Goal: Navigation & Orientation: Find specific page/section

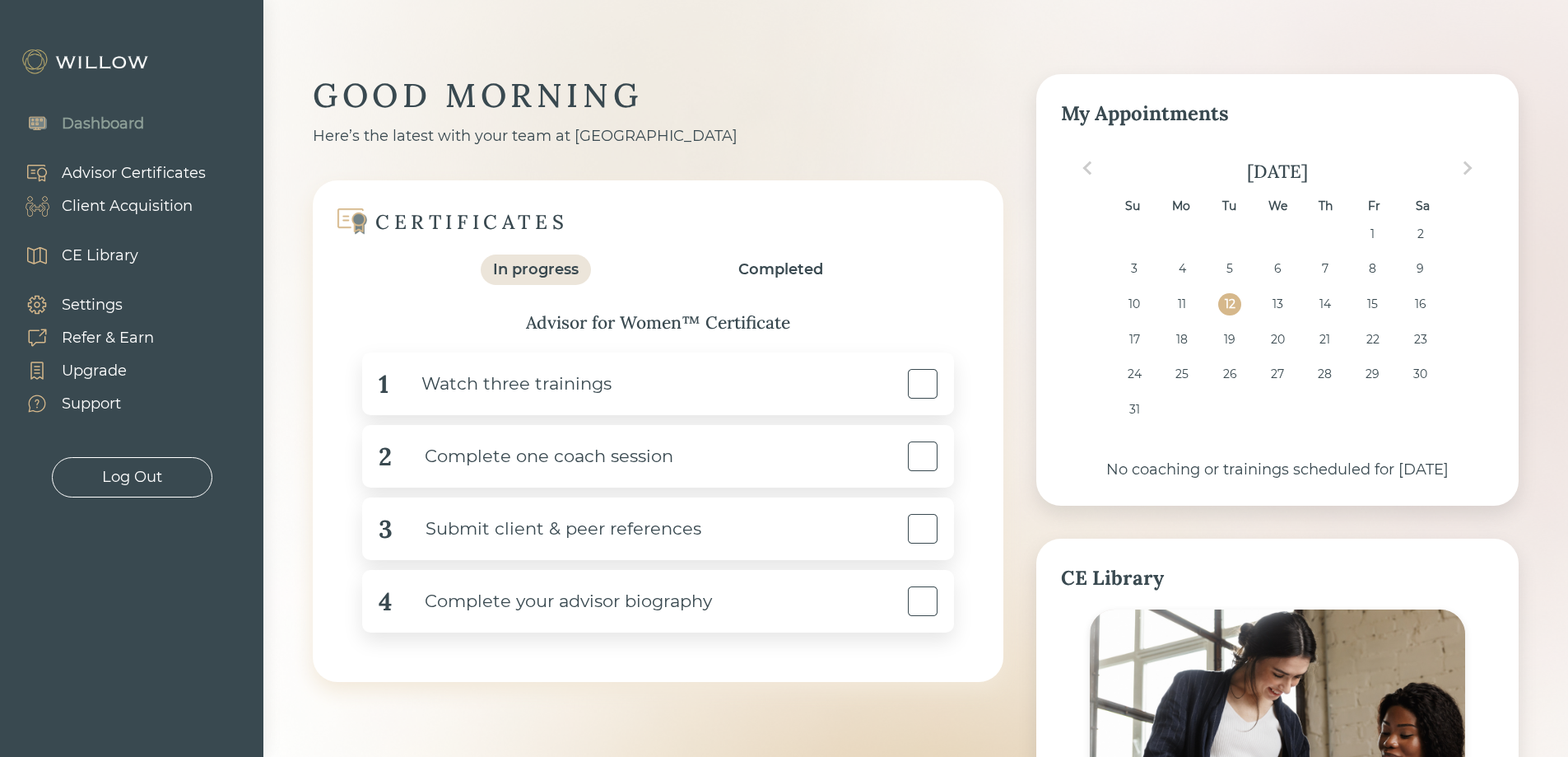
drag, startPoint x: 1479, startPoint y: 338, endPoint x: 1202, endPoint y: 308, distance: 278.6
click at [1479, 338] on div "17 18 19 20 21 22 23" at bounding box center [1277, 345] width 423 height 35
